Goal: Transaction & Acquisition: Purchase product/service

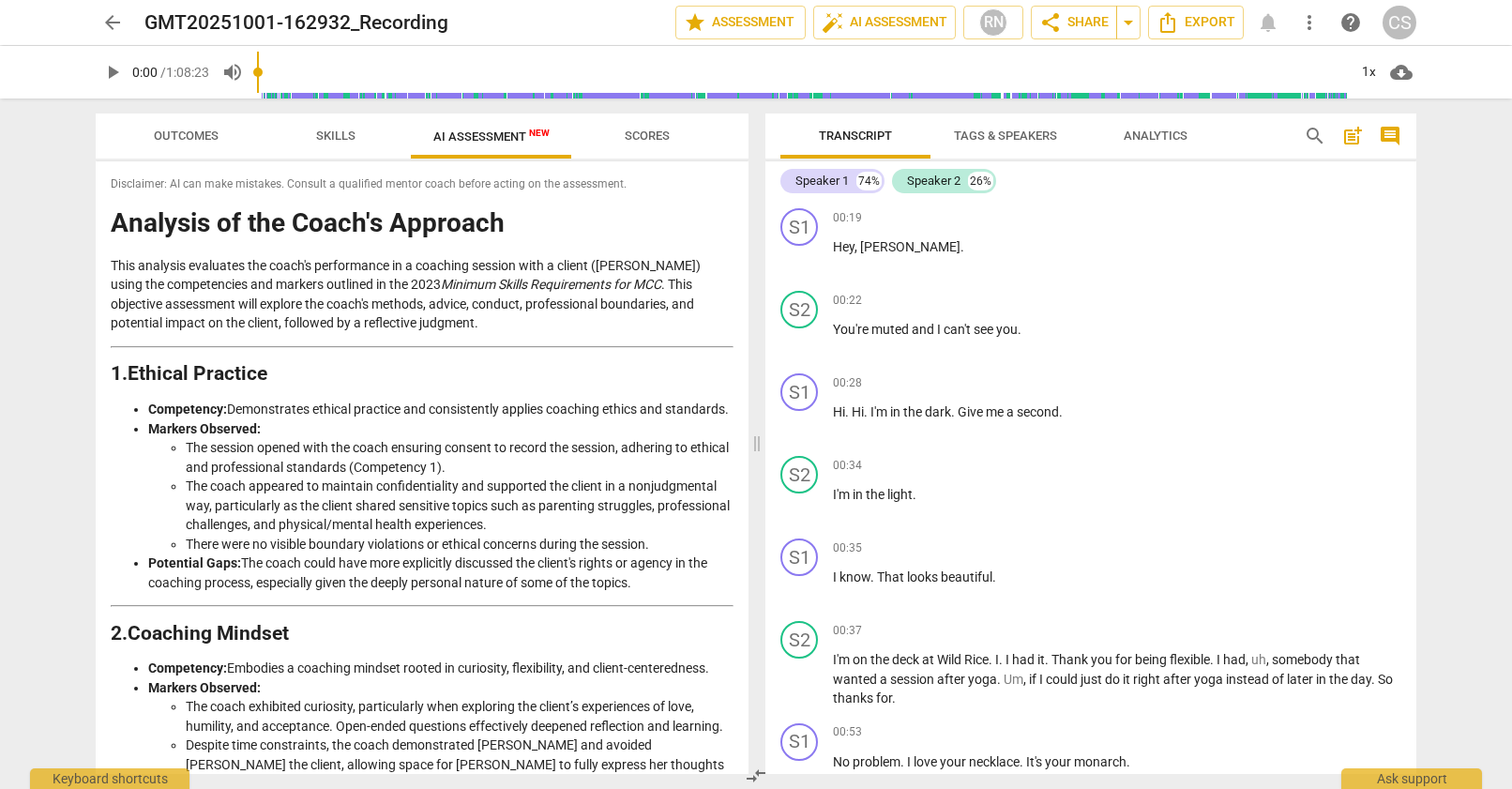
scroll to position [3828, 0]
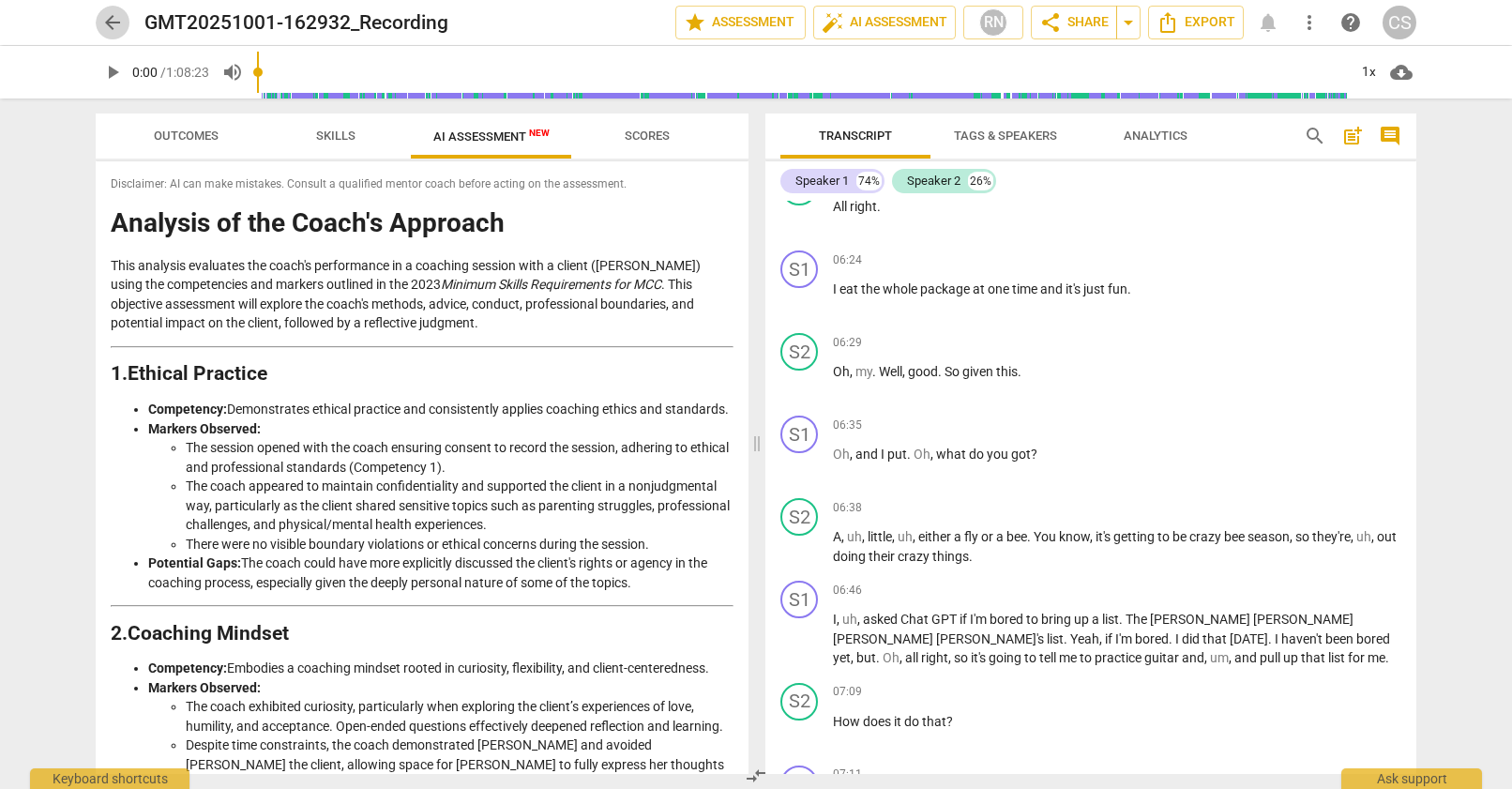
click at [111, 19] on span "arrow_back" at bounding box center [112, 23] width 23 height 23
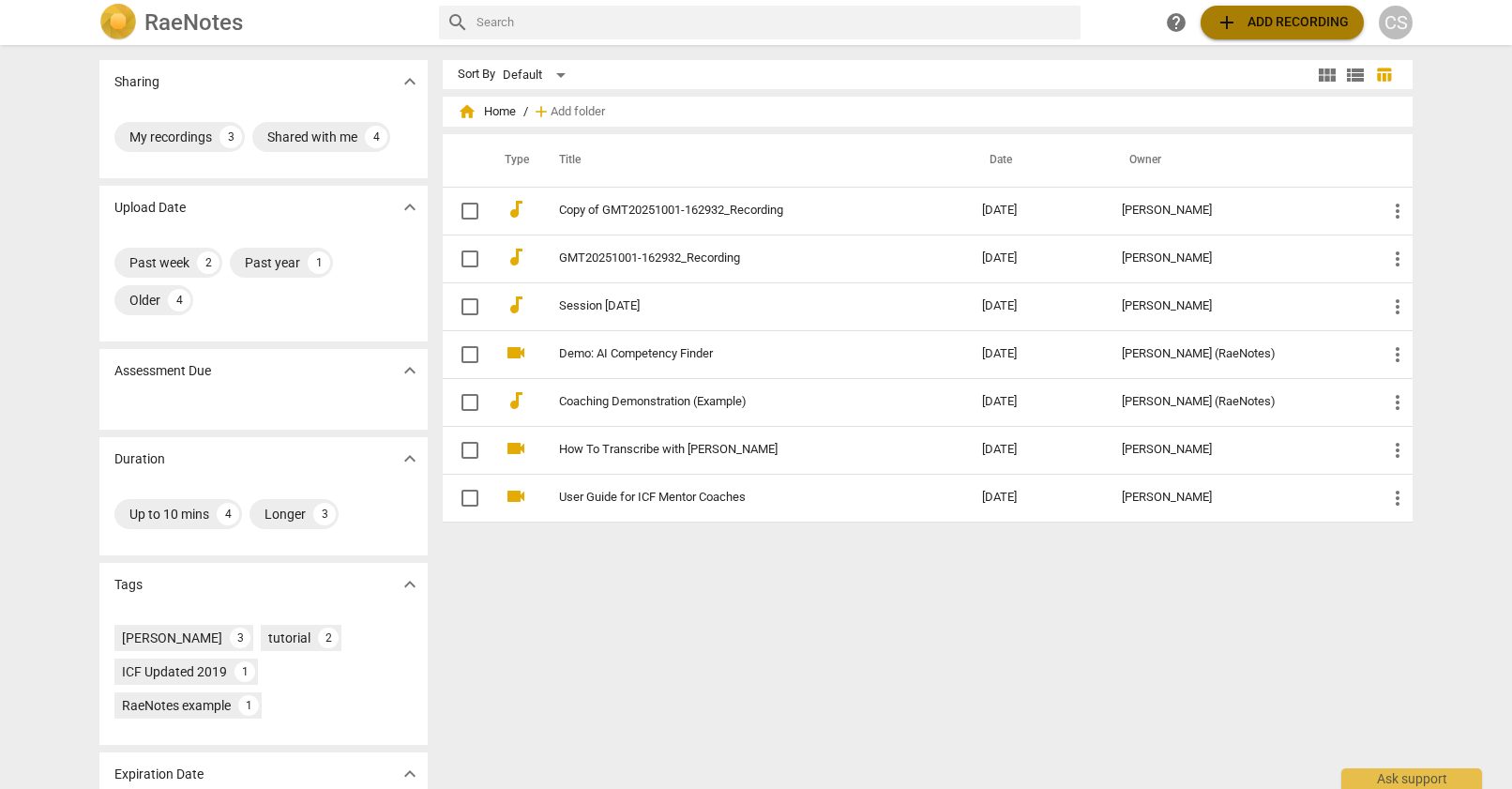
click at [1293, 19] on span "add Add recording" at bounding box center [1282, 23] width 133 height 23
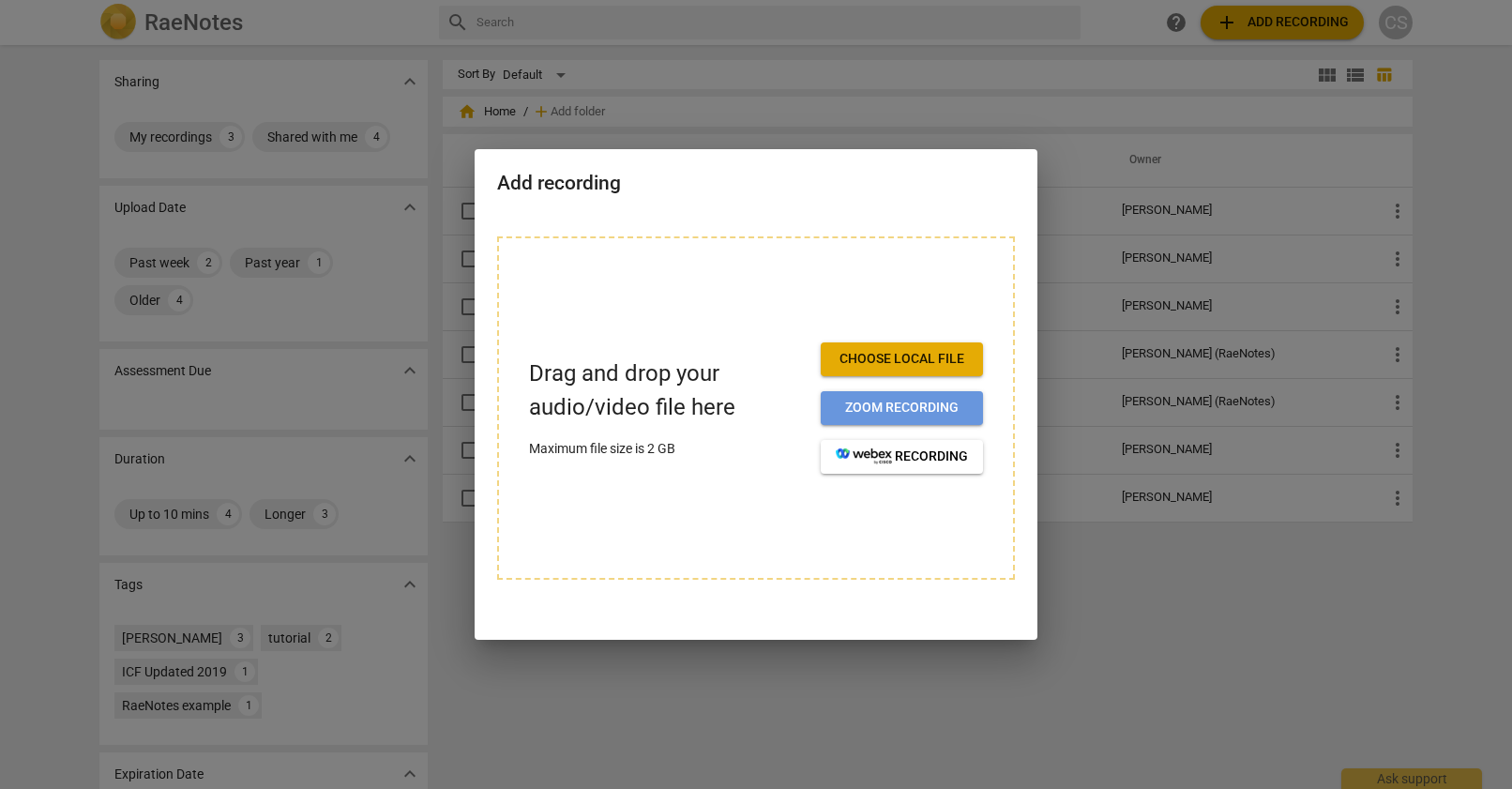
click at [880, 409] on span "Zoom recording" at bounding box center [902, 408] width 132 height 19
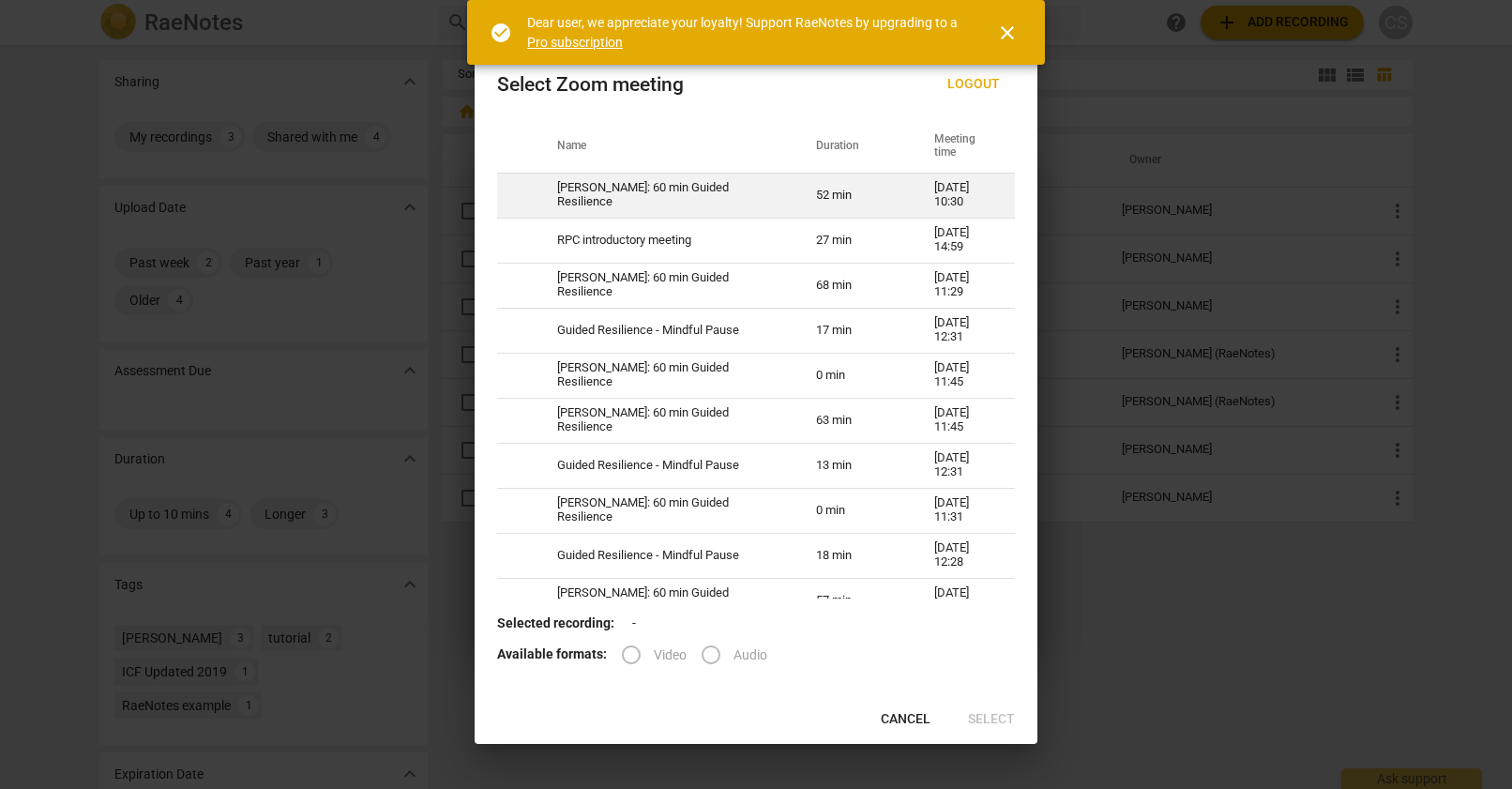
click at [822, 197] on td "52 min" at bounding box center [852, 196] width 118 height 45
radio input "true"
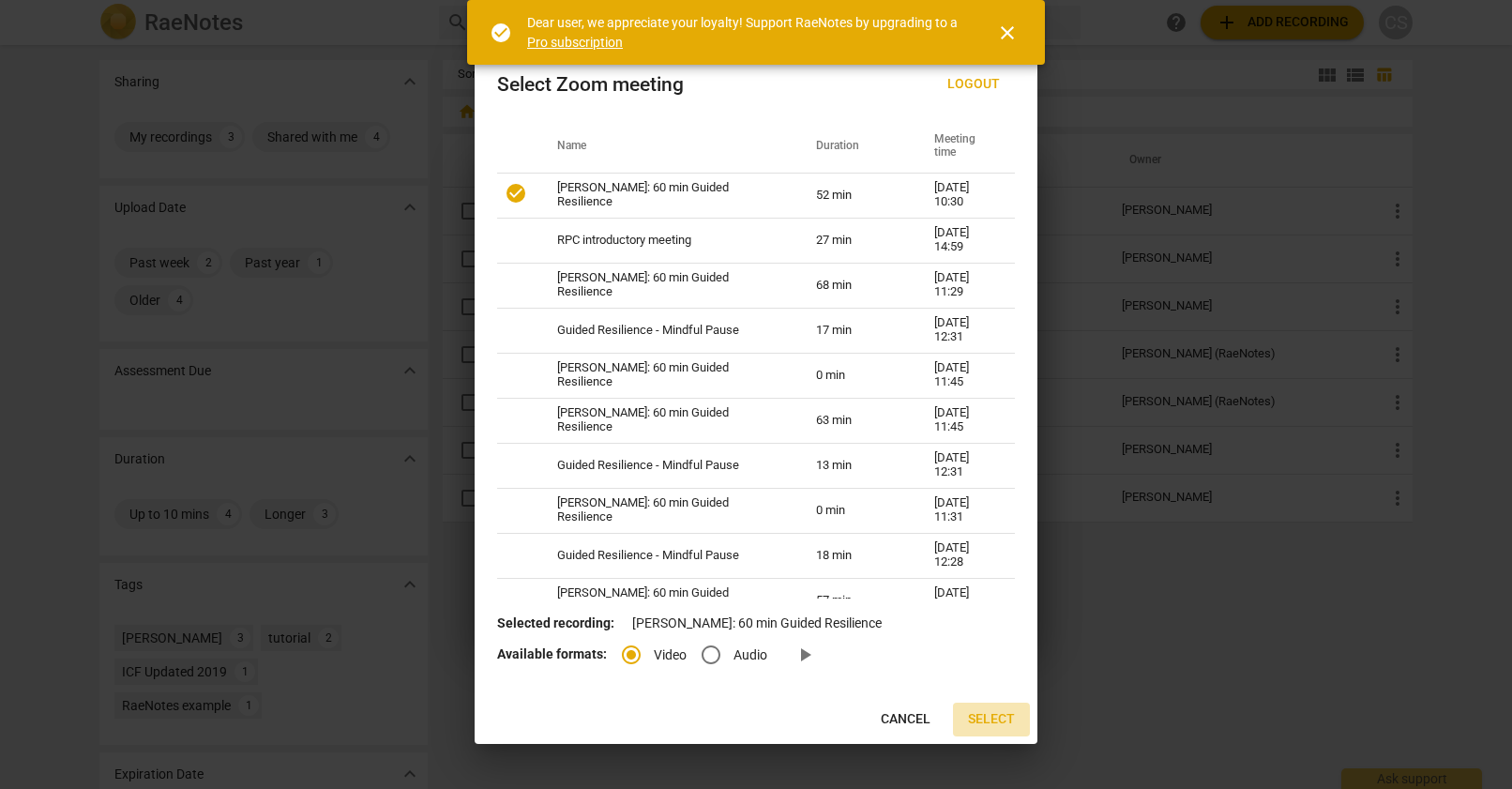
click at [1001, 717] on span "Select" at bounding box center [992, 720] width 47 height 19
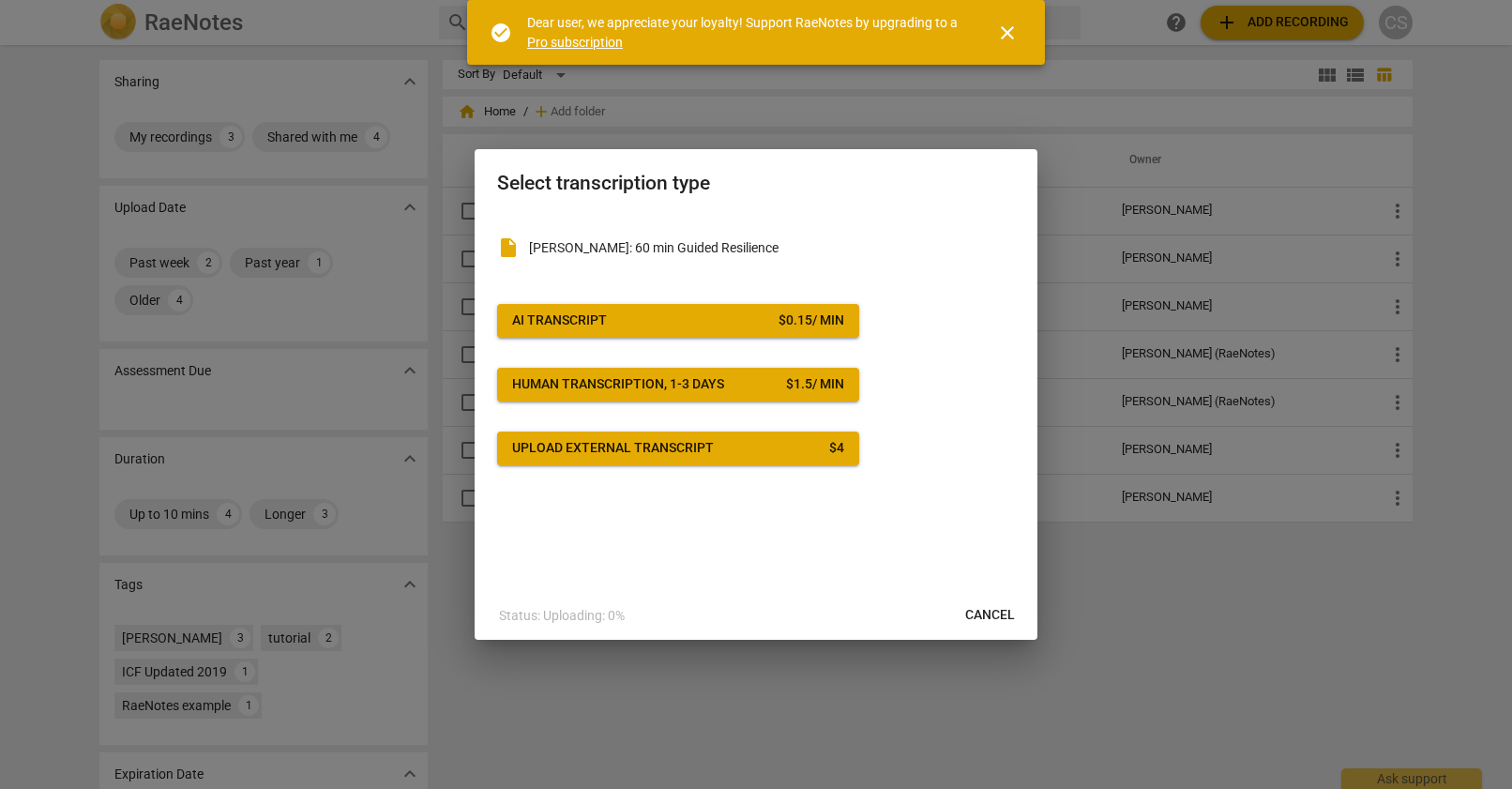
click at [829, 317] on div "$ 0.15 / min" at bounding box center [811, 321] width 66 height 19
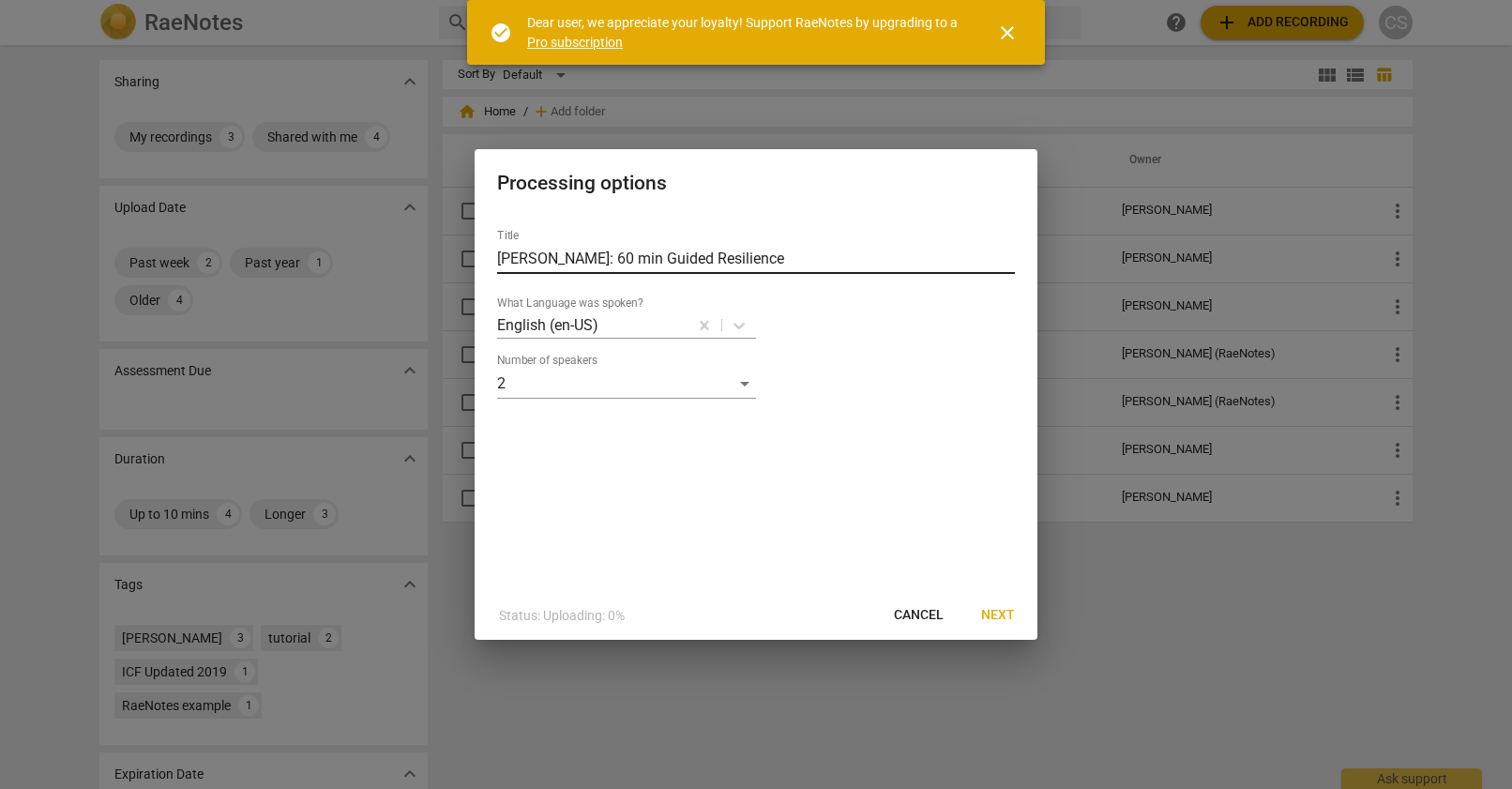
click at [697, 263] on input "[PERSON_NAME]: 60 min Guided Resilience" at bounding box center [756, 259] width 518 height 30
click at [1000, 617] on span "Next" at bounding box center [998, 616] width 34 height 19
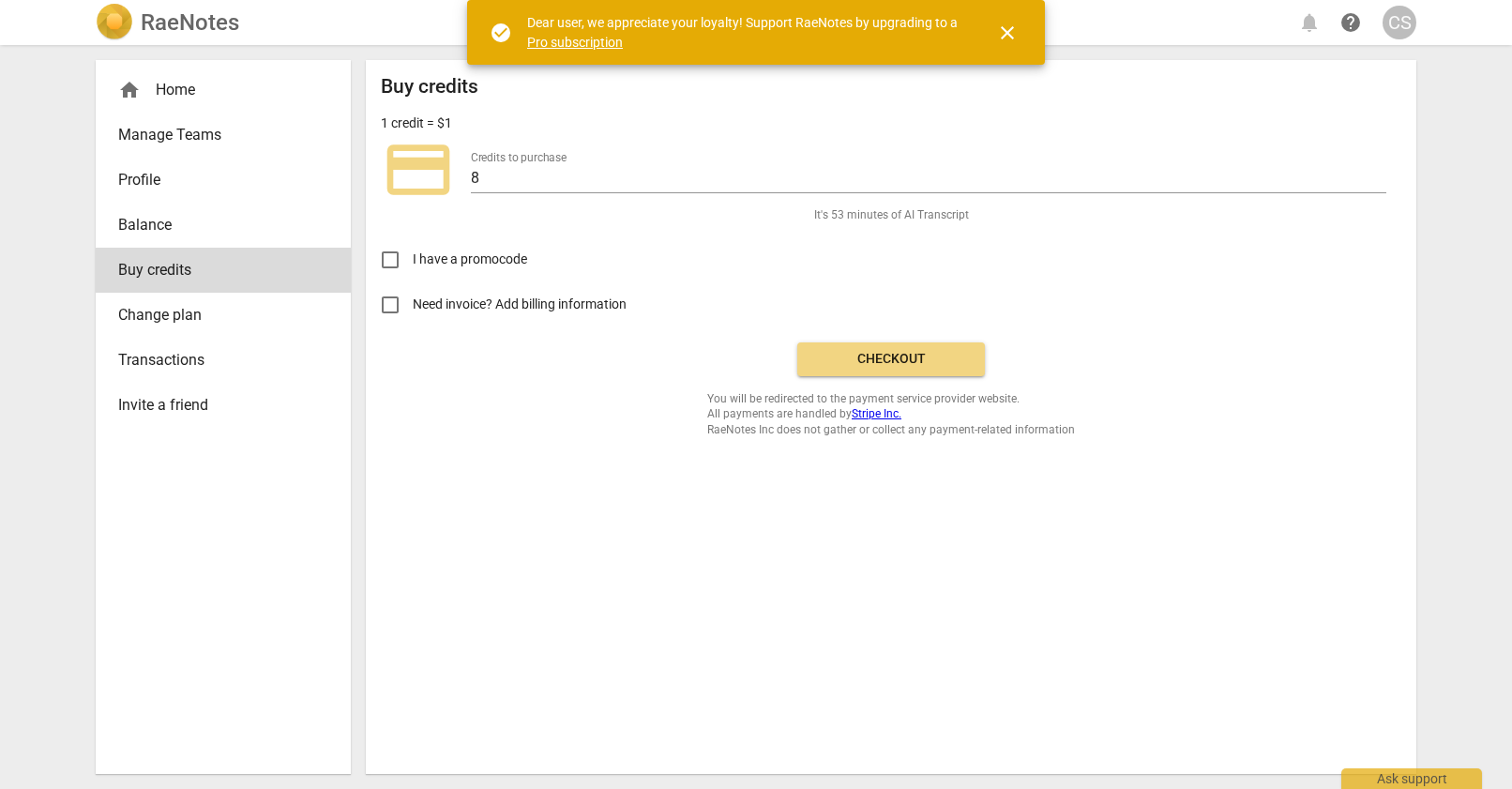
click at [891, 366] on span "Checkout" at bounding box center [891, 359] width 158 height 19
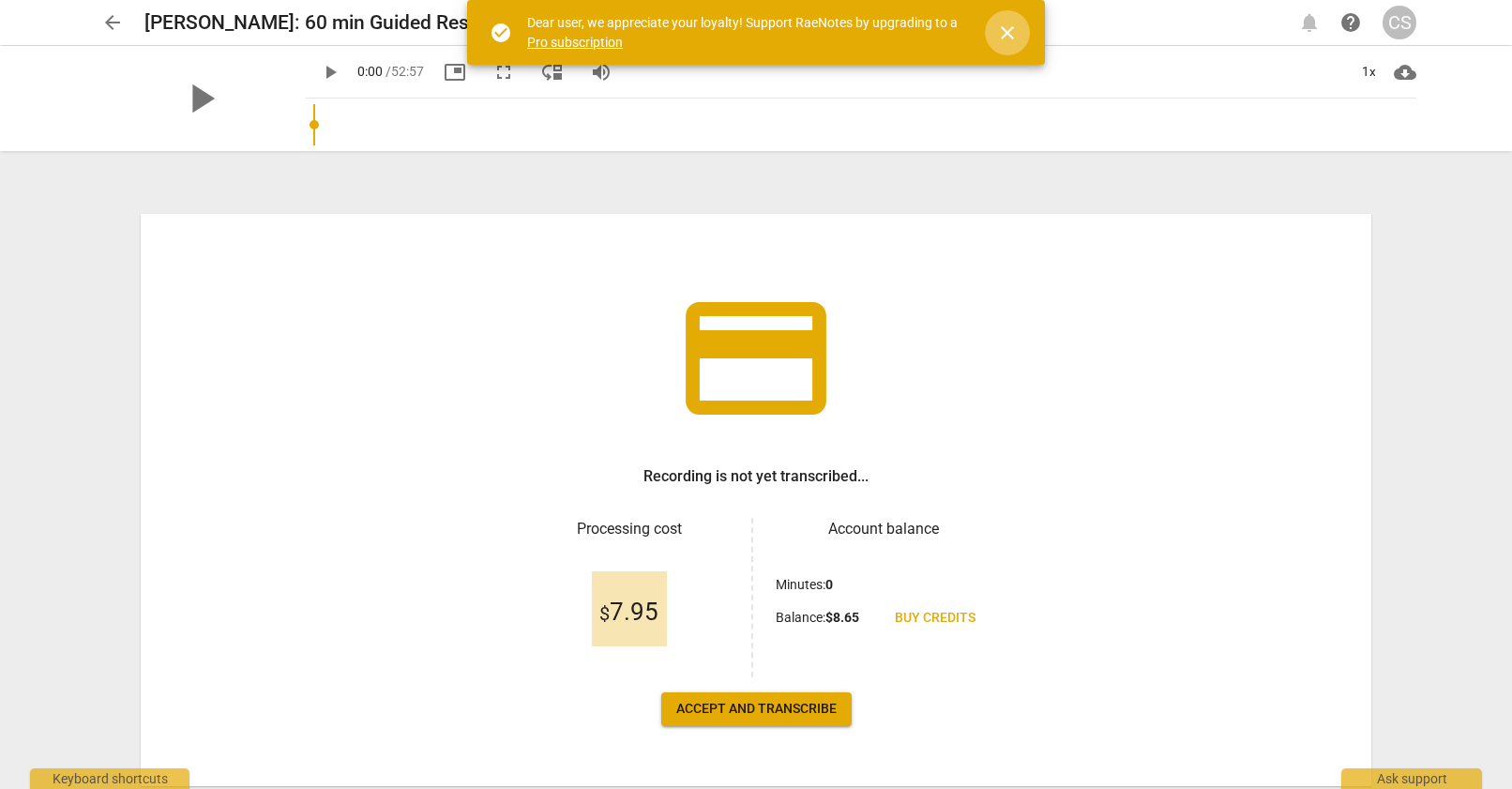
click at [1013, 29] on span "close" at bounding box center [1008, 33] width 23 height 23
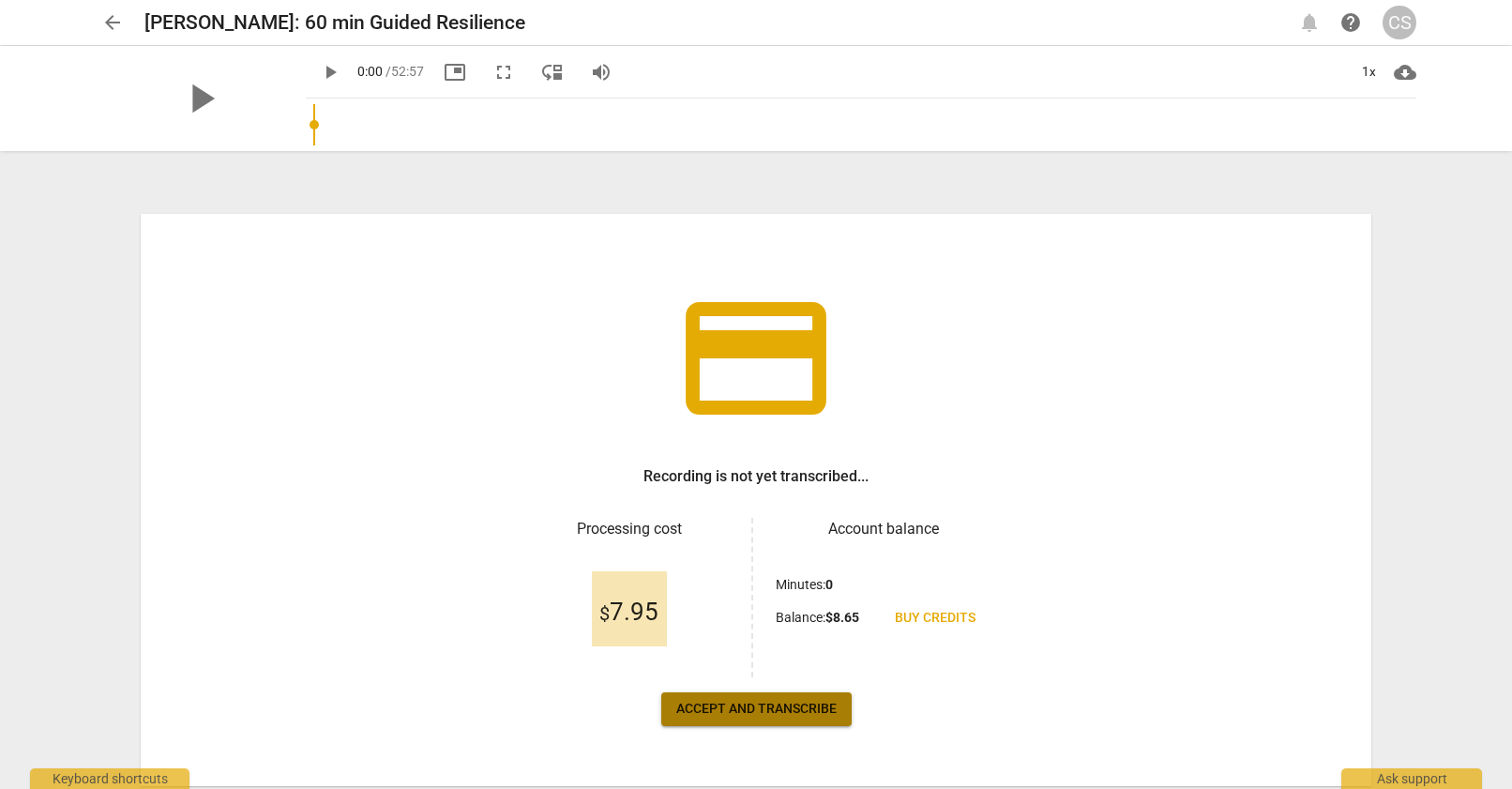
click at [790, 712] on span "Accept and transcribe" at bounding box center [756, 710] width 161 height 19
